Goal: Complete Application Form: Complete application form

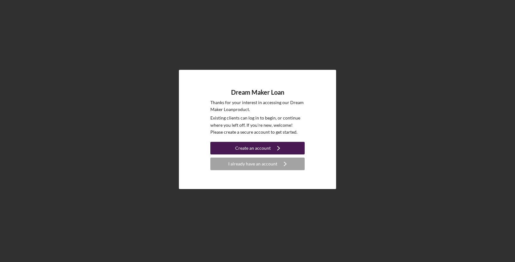
click at [251, 151] on div "Create an account" at bounding box center [253, 148] width 36 height 13
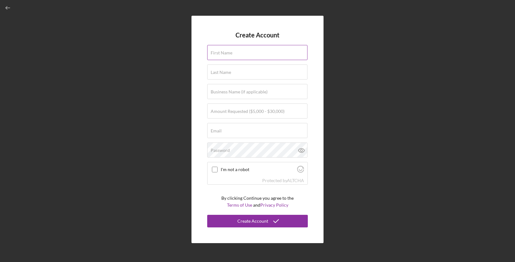
click at [239, 52] on div "First Name" at bounding box center [257, 53] width 101 height 16
type input "[PERSON_NAME]"
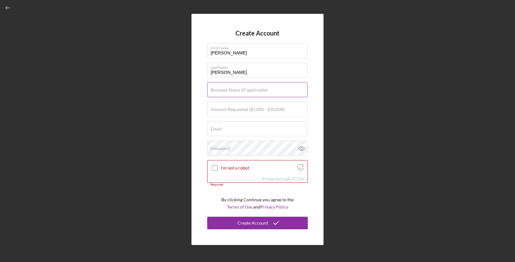
click at [242, 90] on label "Business Name (if applicable)" at bounding box center [239, 89] width 57 height 5
click at [242, 90] on input "Business Name (if applicable)" at bounding box center [257, 89] width 100 height 15
type input "Theory Consulting LLC"
click at [216, 111] on input "$10,000" at bounding box center [257, 109] width 100 height 15
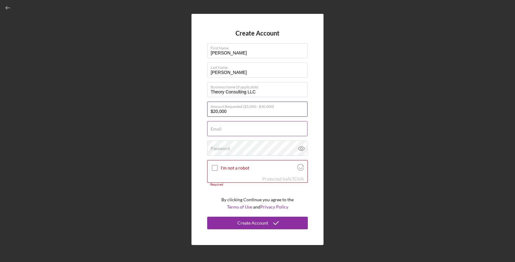
type input "$20,000"
click at [223, 130] on input "Email" at bounding box center [257, 128] width 100 height 15
drag, startPoint x: 256, startPoint y: 132, endPoint x: 178, endPoint y: 130, distance: 77.8
click at [178, 130] on div "Create Account First Name [PERSON_NAME] Last Name [PERSON_NAME] Business Name (…" at bounding box center [257, 129] width 509 height 259
type input "[PERSON_NAME][EMAIL_ADDRESS][DOMAIN_NAME]"
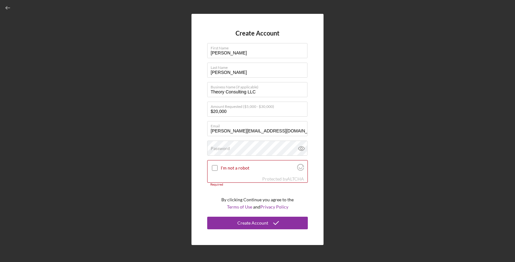
click at [230, 81] on form "Create Account First Name [PERSON_NAME] Last Name [PERSON_NAME] Business Name (…" at bounding box center [257, 130] width 101 height 200
click at [300, 149] on icon at bounding box center [301, 149] width 2 height 2
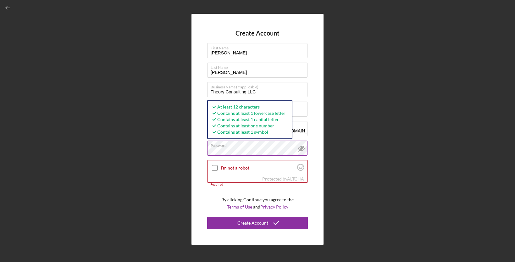
click at [166, 150] on div "Create Account First Name [PERSON_NAME] Last Name [PERSON_NAME] Business Name (…" at bounding box center [257, 129] width 509 height 259
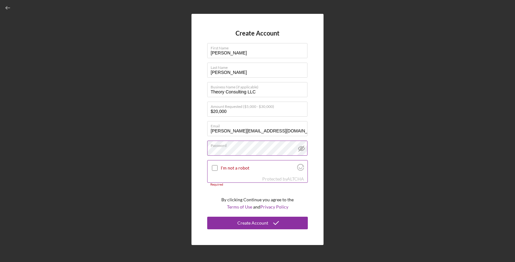
click at [216, 170] on input "I'm not a robot" at bounding box center [215, 168] width 6 height 6
checkbox input "true"
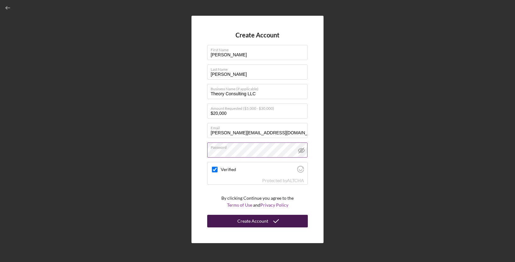
click at [249, 222] on div "Create Account" at bounding box center [253, 221] width 31 height 13
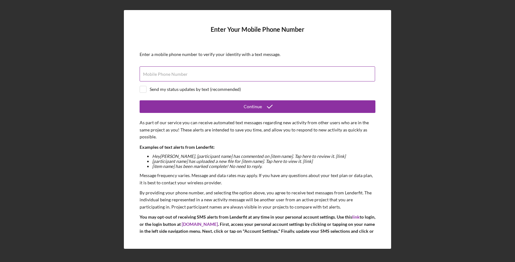
click at [194, 75] on input "Mobile Phone Number" at bounding box center [258, 73] width 236 height 15
type input "[PHONE_NUMBER]"
click at [181, 90] on div "Send my status updates by text (recommended)" at bounding box center [195, 89] width 91 height 5
checkbox input "true"
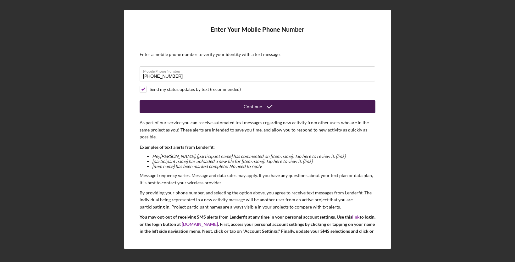
click at [191, 103] on button "Continue" at bounding box center [258, 106] width 236 height 13
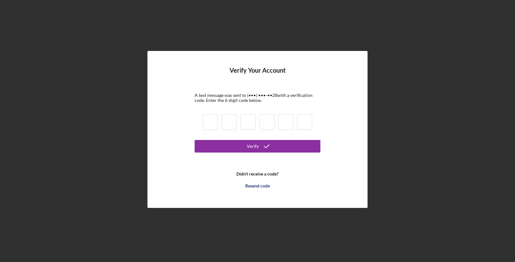
click at [207, 120] on input at bounding box center [210, 122] width 15 height 16
type input "3"
type input "9"
type input "2"
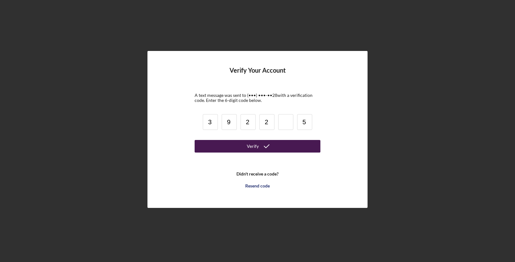
type input "5"
click at [232, 143] on button "Verify" at bounding box center [258, 146] width 126 height 13
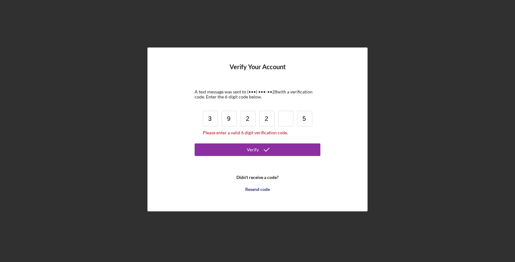
click at [286, 121] on input at bounding box center [285, 119] width 15 height 16
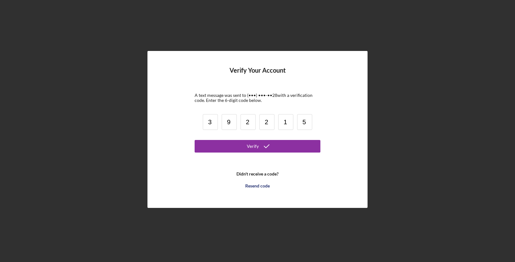
type input "1"
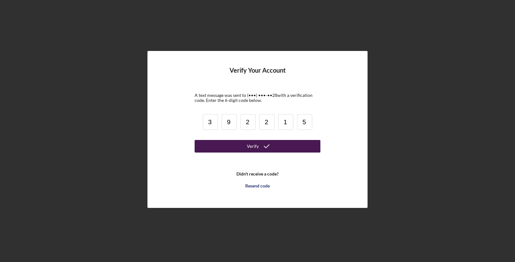
click at [266, 145] on icon "submit" at bounding box center [267, 146] width 16 height 16
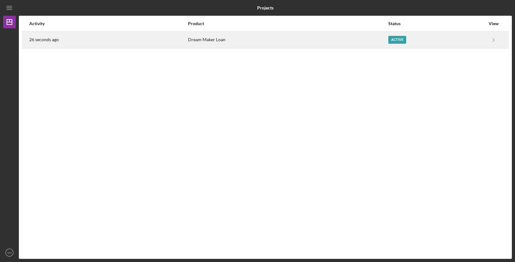
click at [374, 43] on div "Dream Maker Loan" at bounding box center [288, 40] width 200 height 16
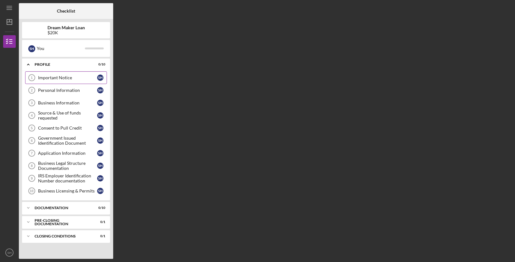
click at [48, 78] on div "Important Notice" at bounding box center [67, 77] width 59 height 5
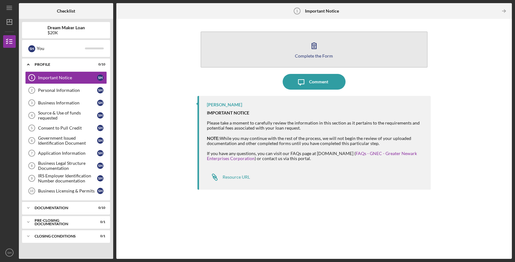
click at [315, 51] on icon "button" at bounding box center [314, 46] width 16 height 16
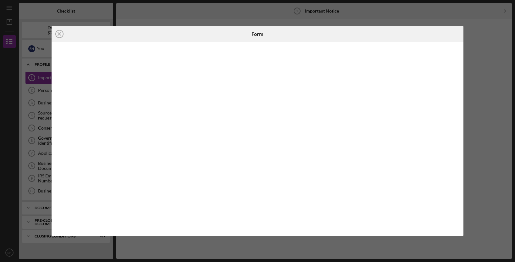
click at [459, 59] on div at bounding box center [258, 139] width 412 height 194
click at [477, 45] on div "Icon/Close Form" at bounding box center [257, 131] width 515 height 262
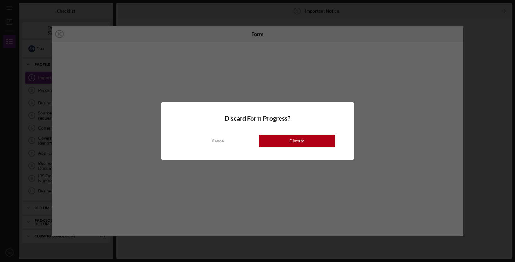
click at [293, 139] on div "Discard" at bounding box center [296, 141] width 15 height 13
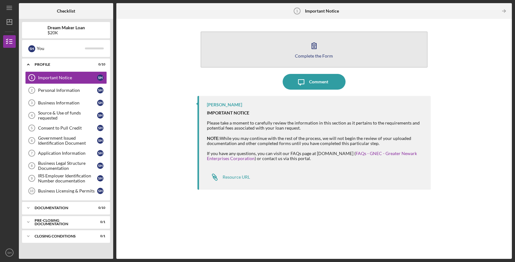
click at [314, 49] on icon "button" at bounding box center [314, 46] width 16 height 16
